Goal: Information Seeking & Learning: Learn about a topic

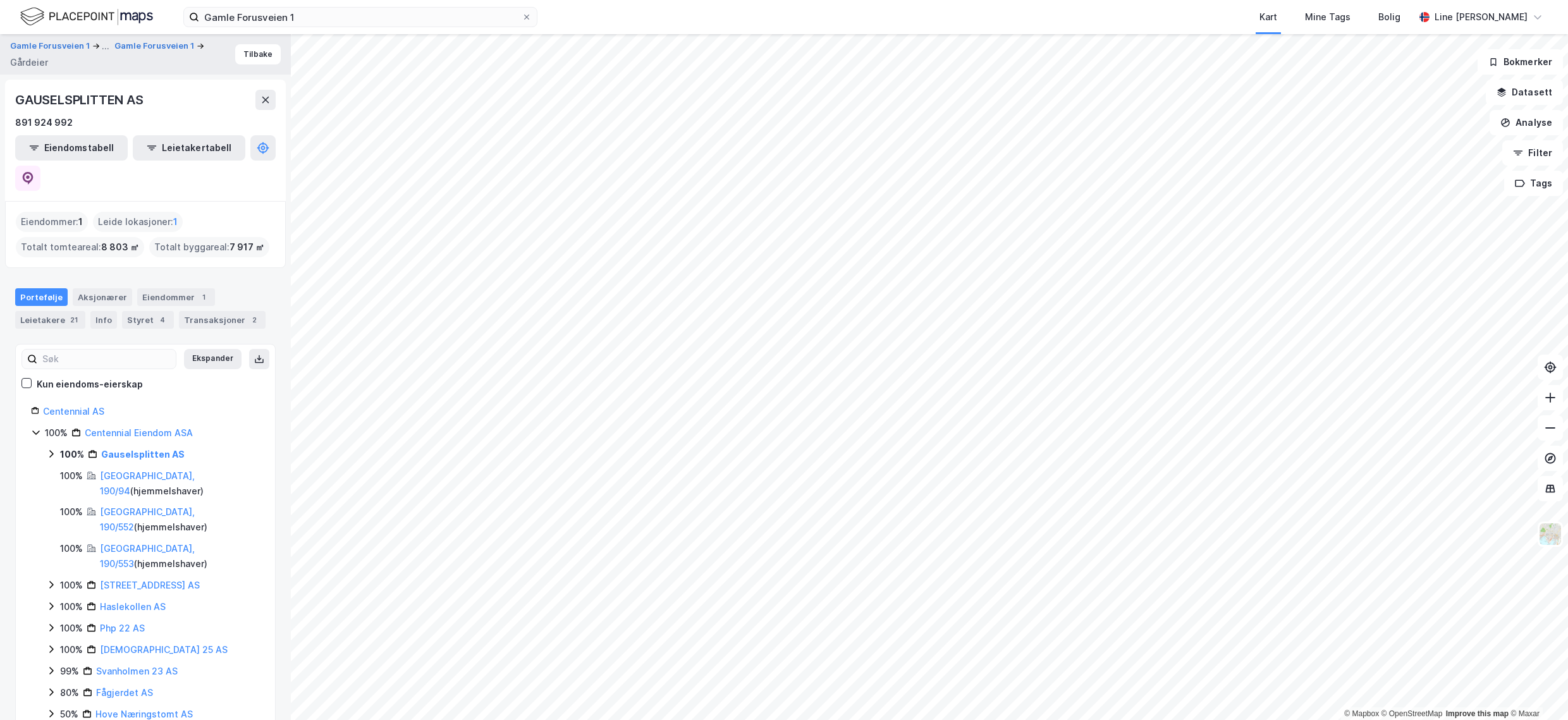
scroll to position [40, 0]
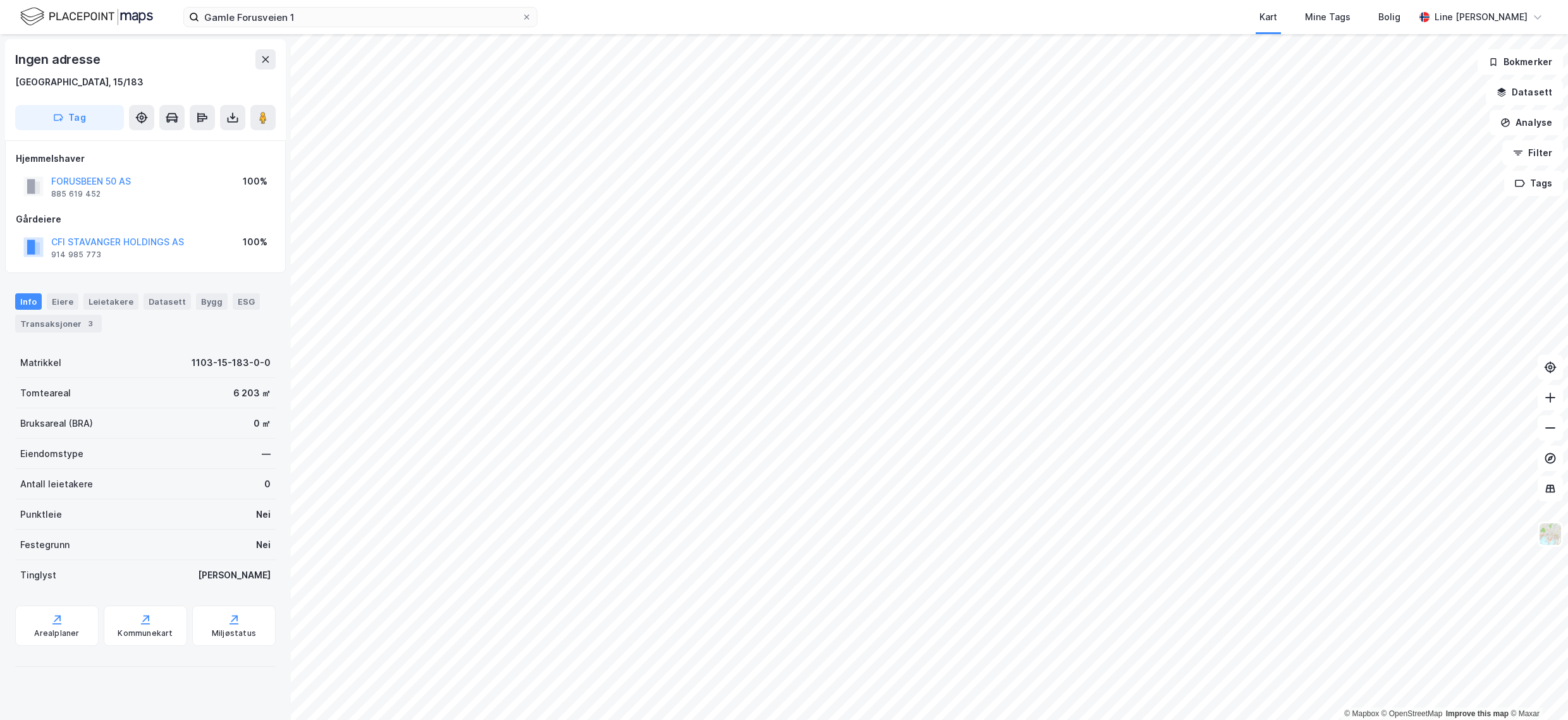
scroll to position [4, 0]
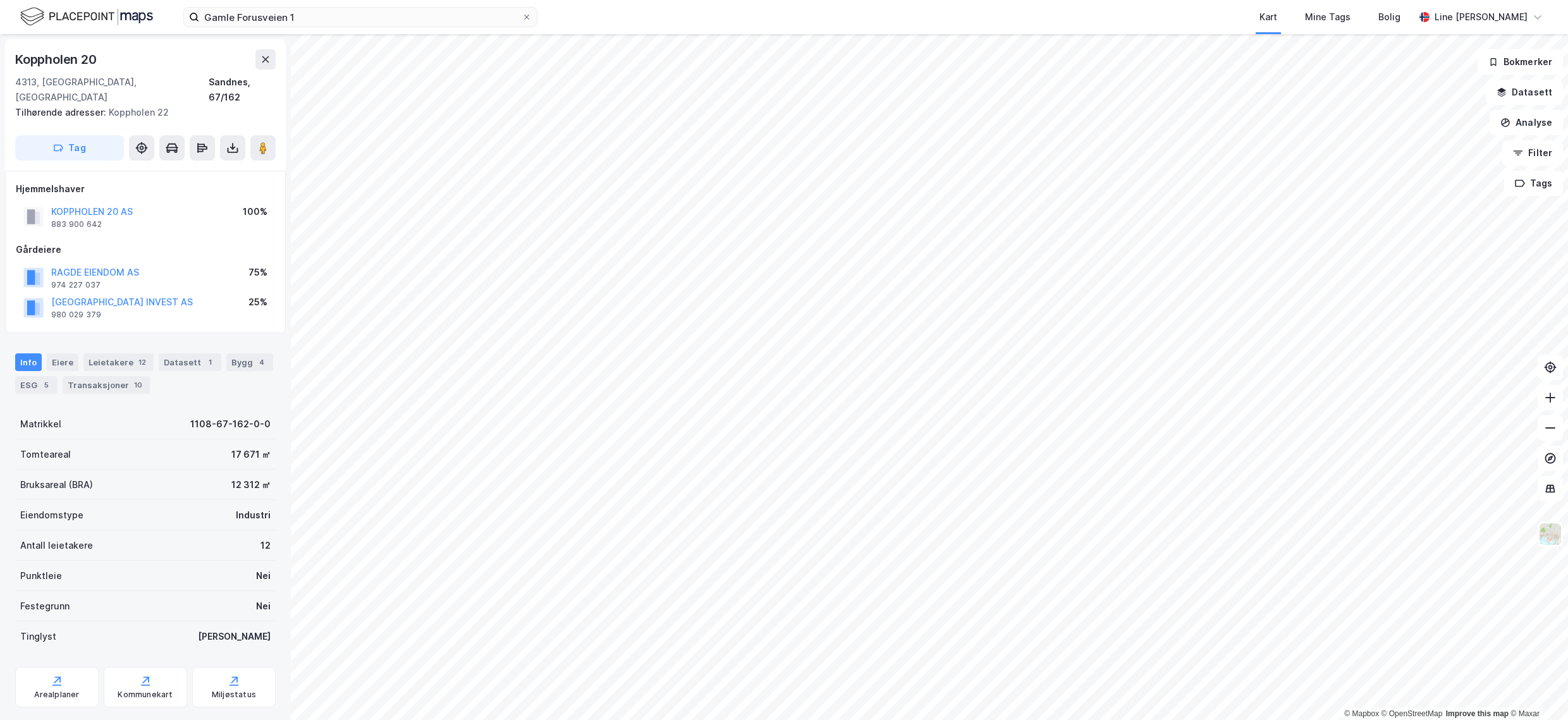
scroll to position [4, 0]
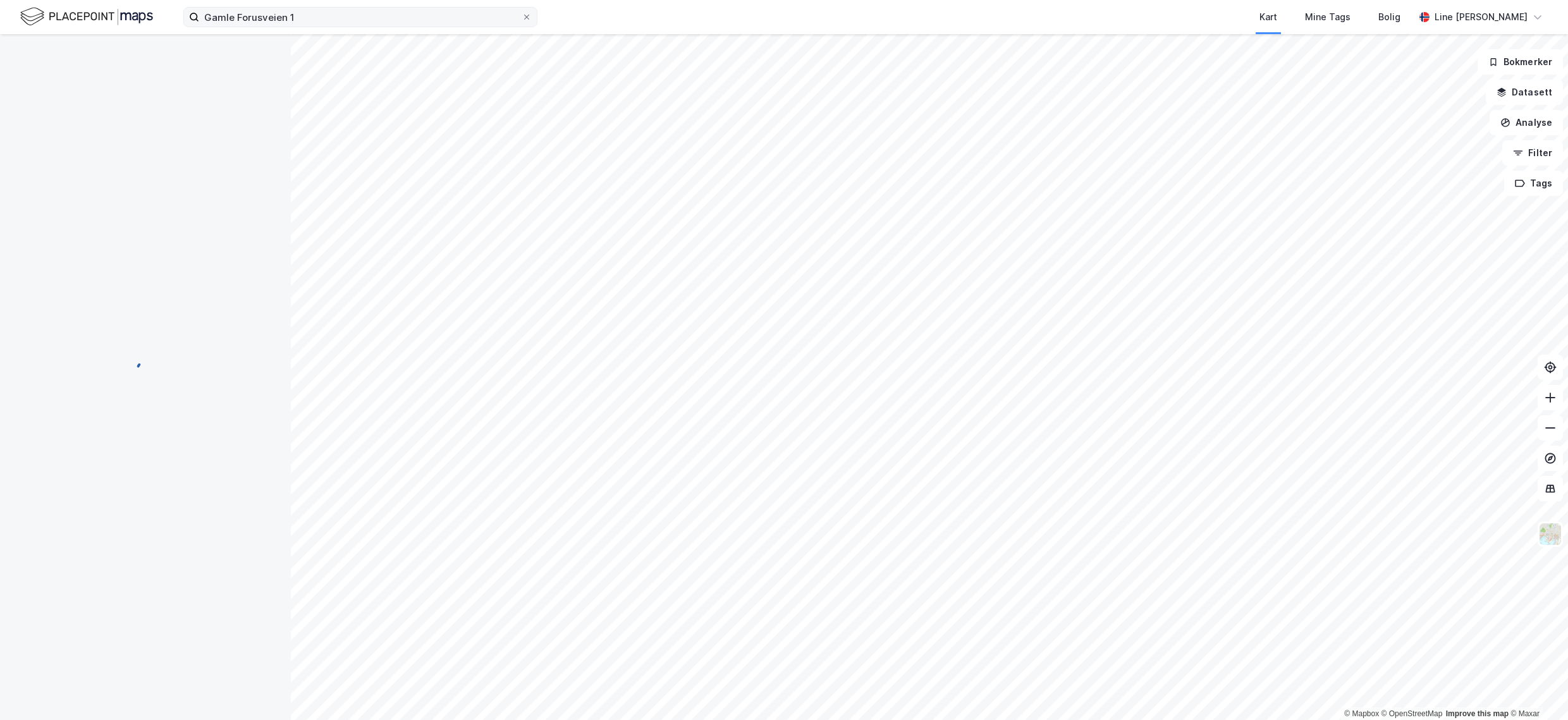
scroll to position [4, 0]
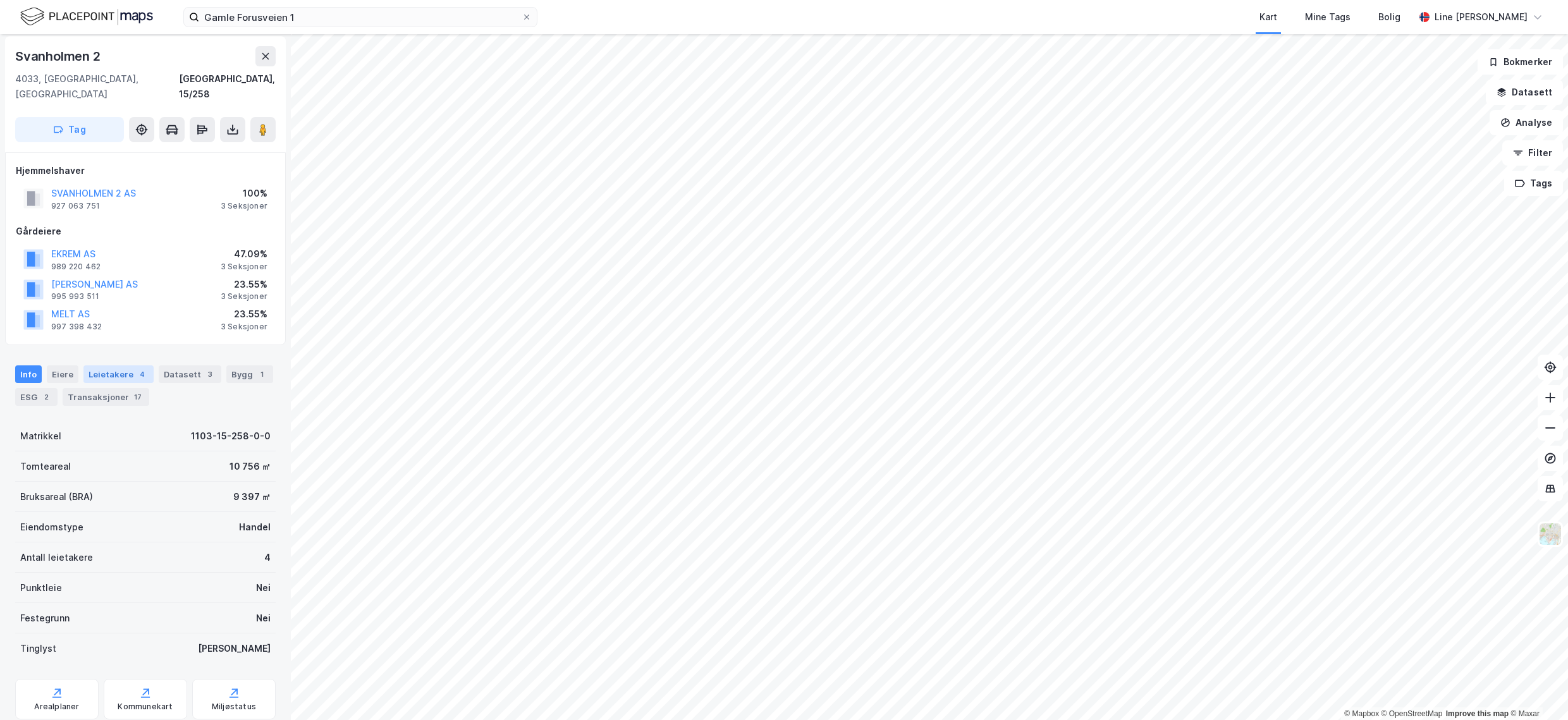
click at [113, 366] on div "Leietakere 4" at bounding box center [119, 375] width 70 height 18
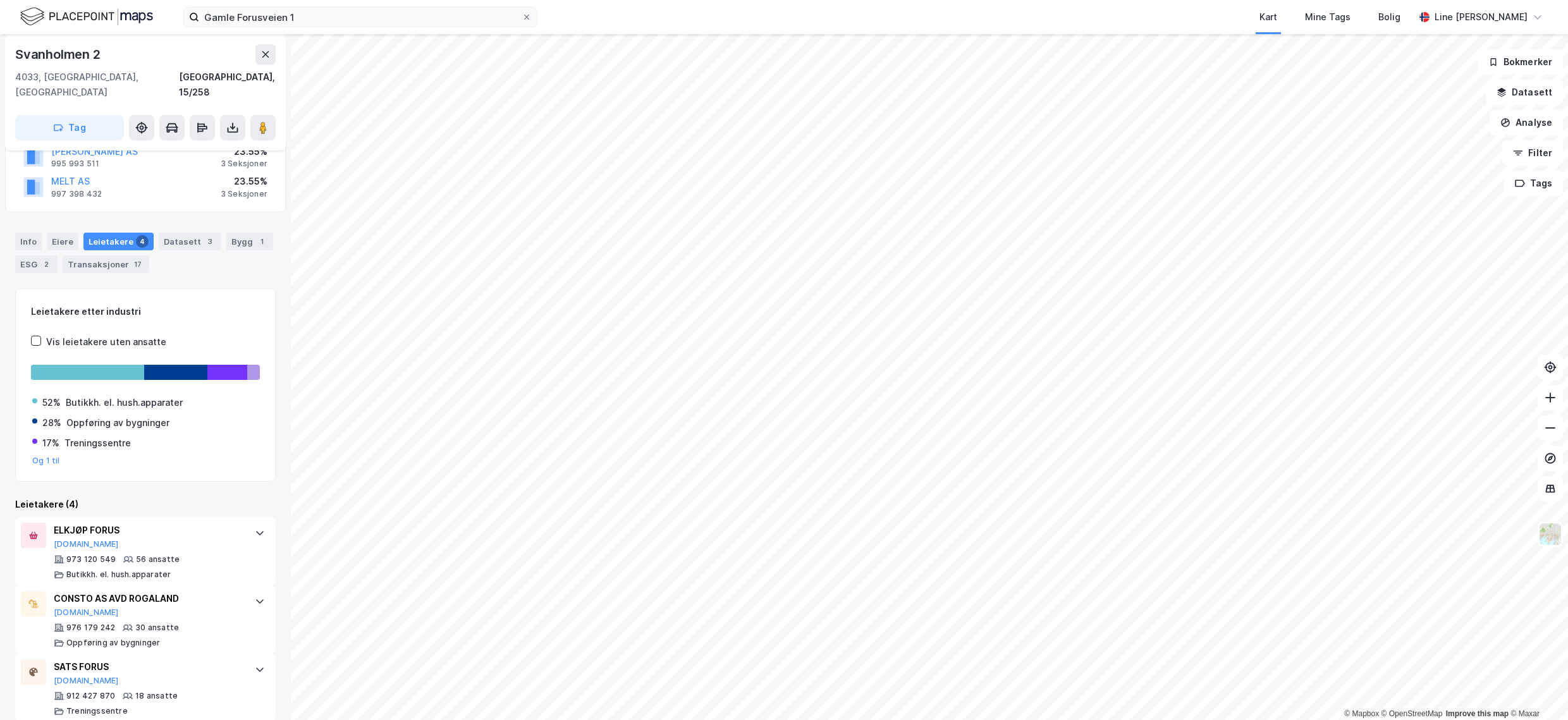
scroll to position [207, 0]
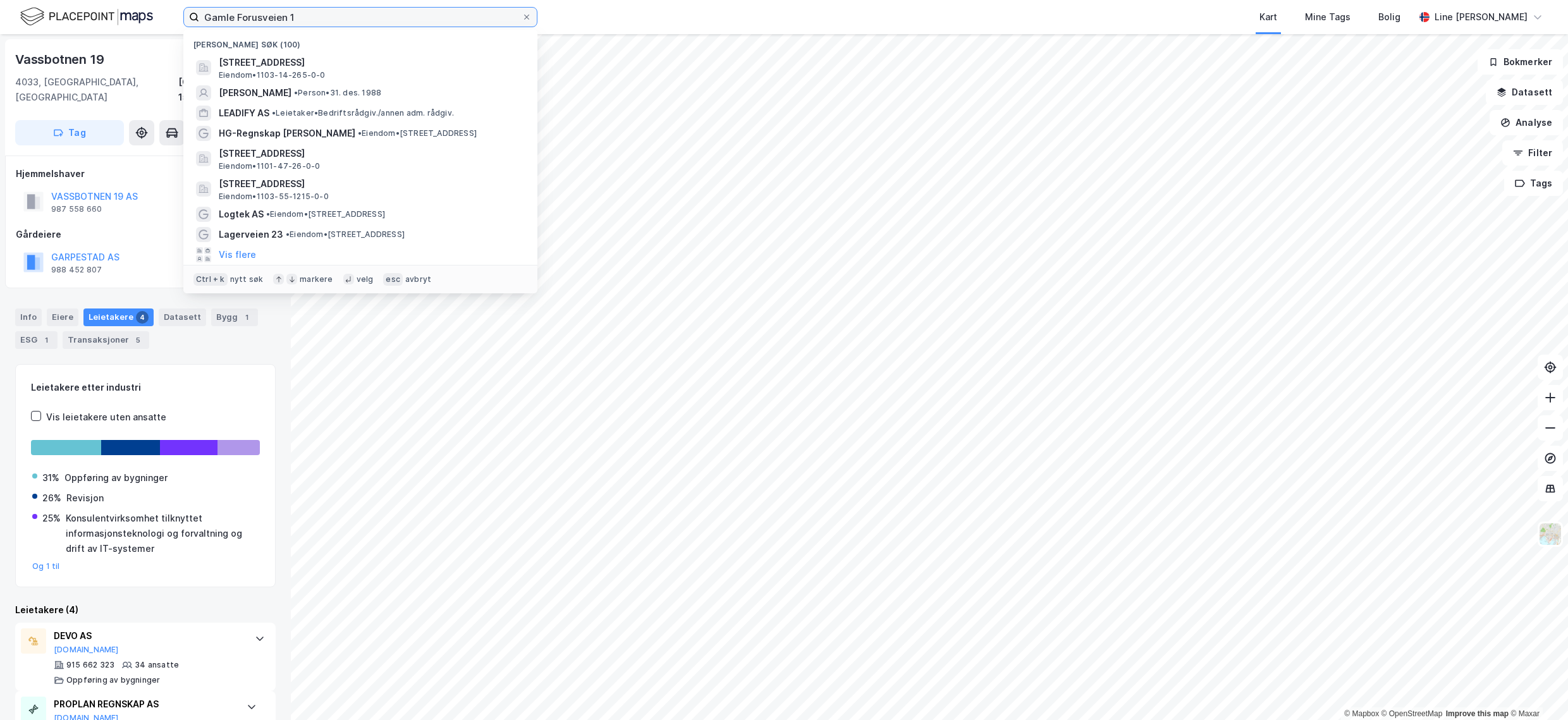
drag, startPoint x: 278, startPoint y: 17, endPoint x: 184, endPoint y: 15, distance: 94.0
click at [184, 15] on label "Gamle Forusveien 1" at bounding box center [360, 17] width 354 height 20
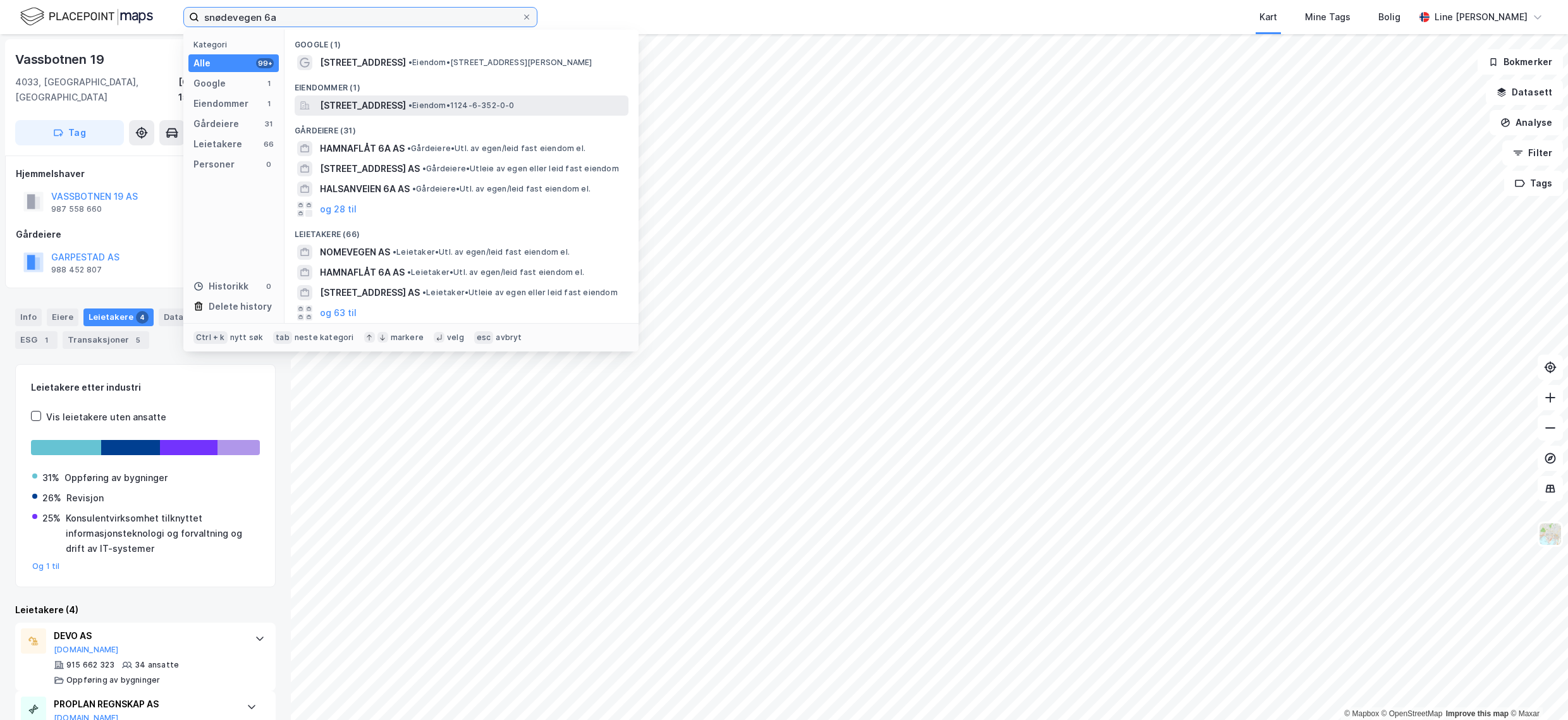
type input "snødevegen 6a"
click at [406, 105] on span "[STREET_ADDRESS]" at bounding box center [363, 105] width 86 height 15
